Goal: Find contact information: Find contact information

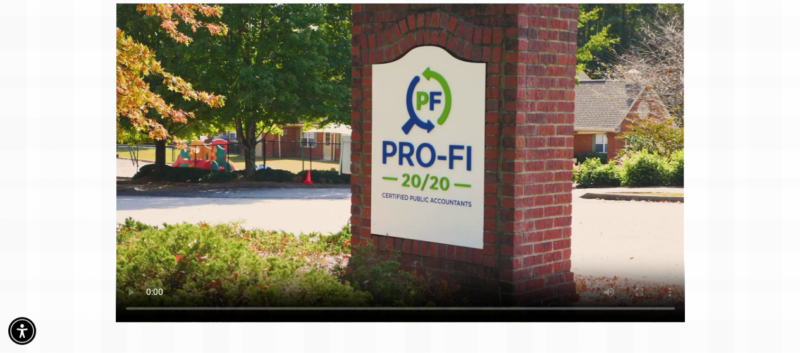
scroll to position [822, 0]
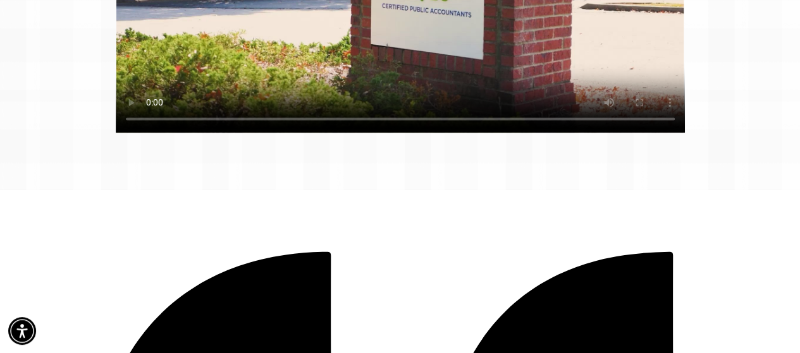
drag, startPoint x: 255, startPoint y: 251, endPoint x: 303, endPoint y: 314, distance: 79.4
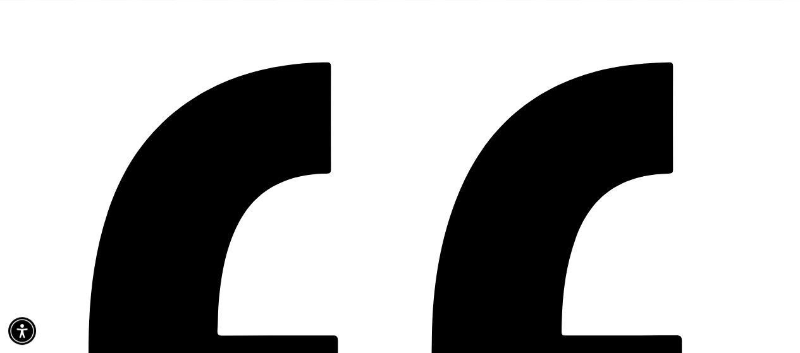
scroll to position [885, 0]
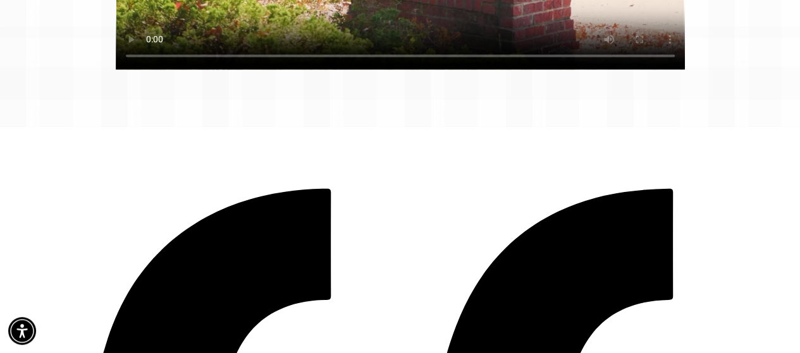
copy font "[PERSON_NAME]"
drag, startPoint x: 212, startPoint y: 195, endPoint x: 172, endPoint y: 202, distance: 41.0
copy font "Partner"
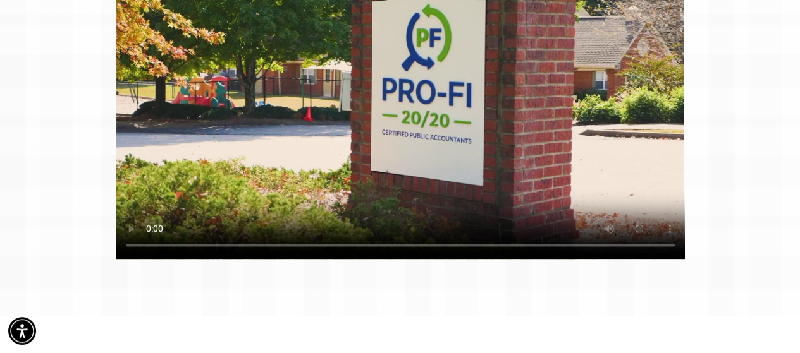
scroll to position [569, 0]
